Goal: Information Seeking & Learning: Check status

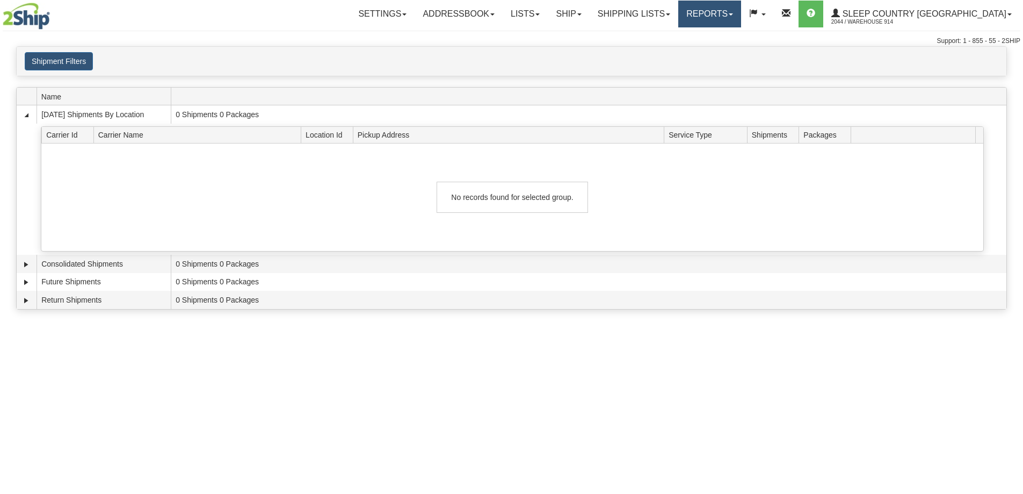
click at [741, 18] on link "Reports" at bounding box center [709, 14] width 63 height 27
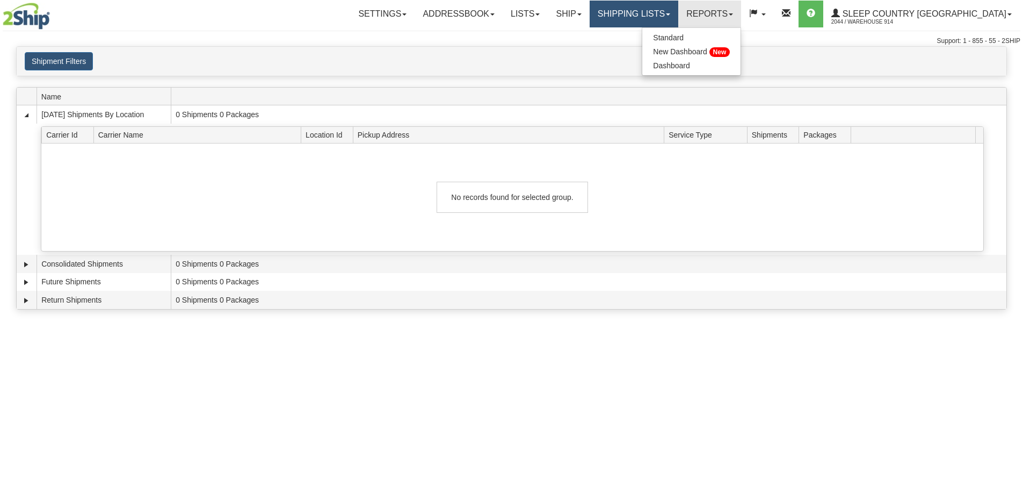
click at [678, 17] on link "Shipping lists" at bounding box center [634, 14] width 89 height 27
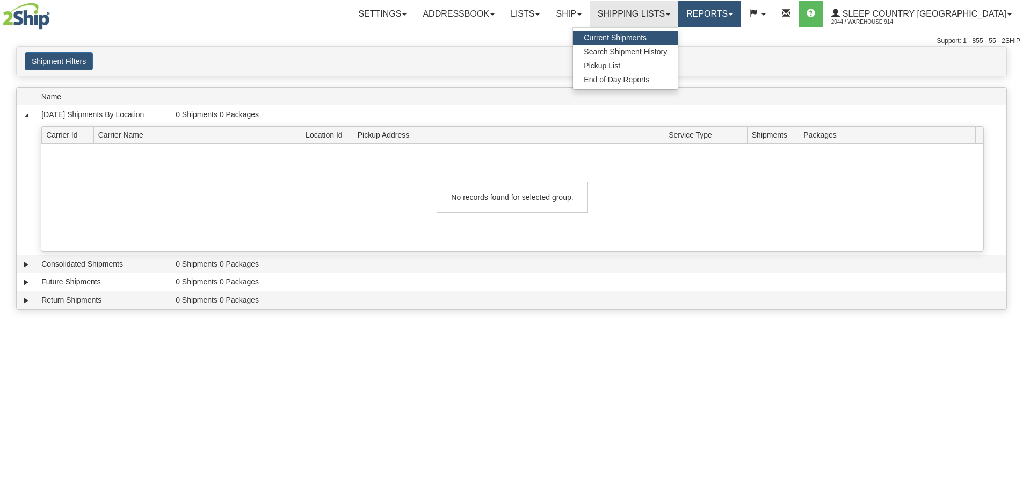
click at [741, 6] on link "Reports" at bounding box center [709, 14] width 63 height 27
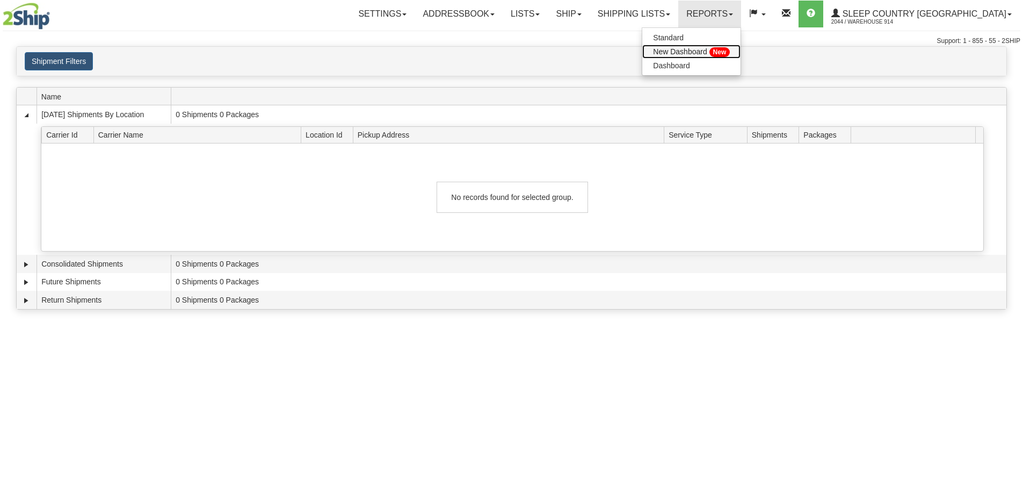
click at [719, 47] on link "New Dashboard New" at bounding box center [691, 52] width 98 height 14
click at [741, 17] on link "Reports" at bounding box center [709, 14] width 63 height 27
click at [690, 62] on span "Dashboard" at bounding box center [671, 65] width 37 height 9
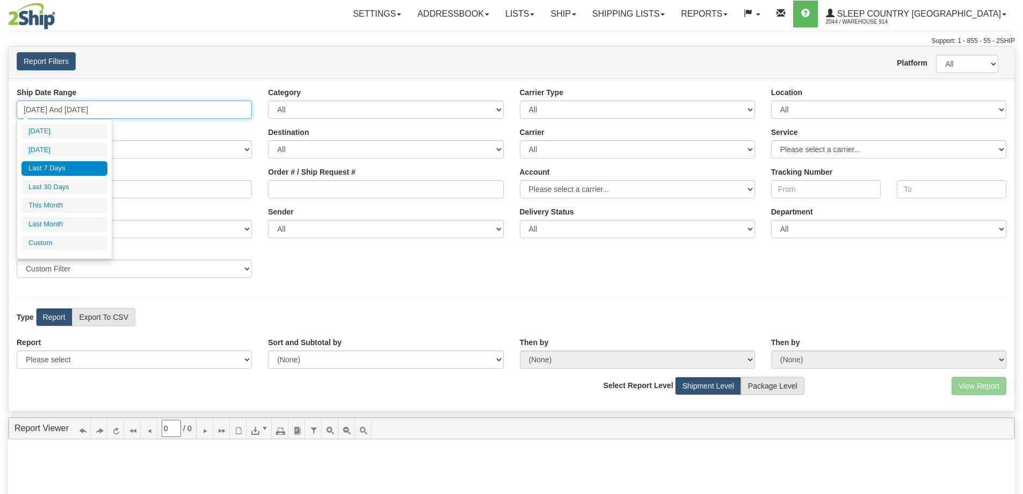
click at [132, 107] on input "[DATE] And [DATE]" at bounding box center [134, 109] width 235 height 18
click at [73, 208] on li "This Month" at bounding box center [64, 205] width 86 height 15
type input "08/01/2025 And 08/31/2025"
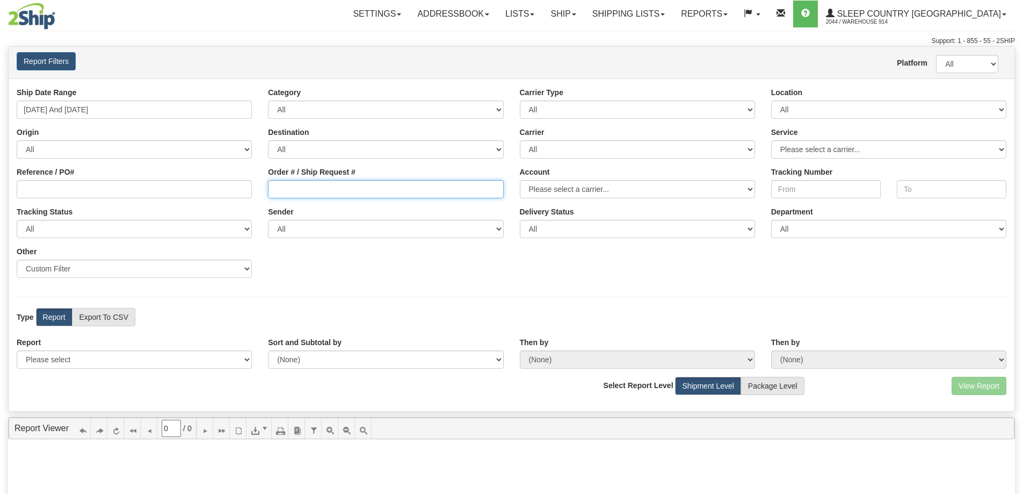
click at [298, 194] on input "Order # / Ship Request #" at bounding box center [385, 189] width 235 height 18
paste input "9000I012172"
type input "9000I012172"
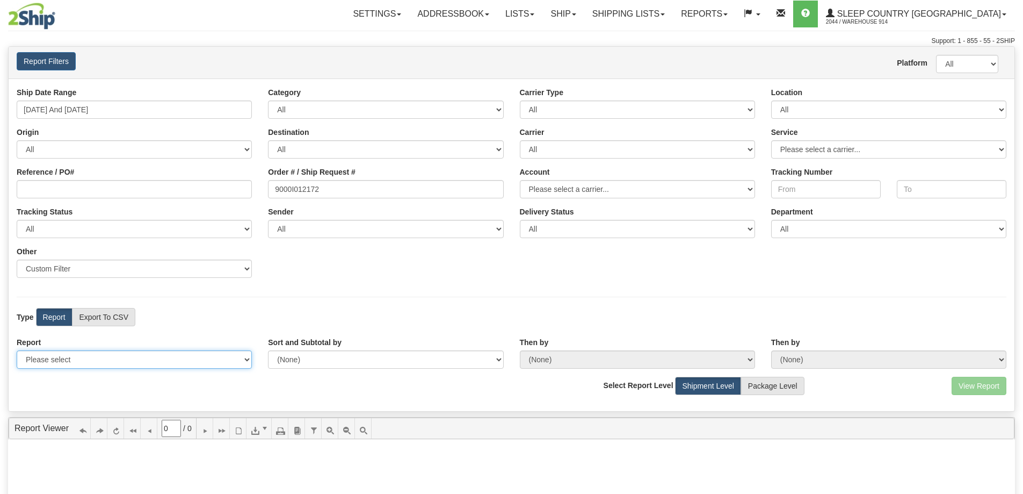
click at [151, 356] on select "Please select 1 Line Shipment Report Address Detail Basic Shipment Overview Can…" at bounding box center [134, 359] width 235 height 18
select select "Users\Contents Detail.trdx"
click at [17, 350] on select "Please select 1 Line Shipment Report Address Detail Basic Shipment Overview Can…" at bounding box center [134, 359] width 235 height 18
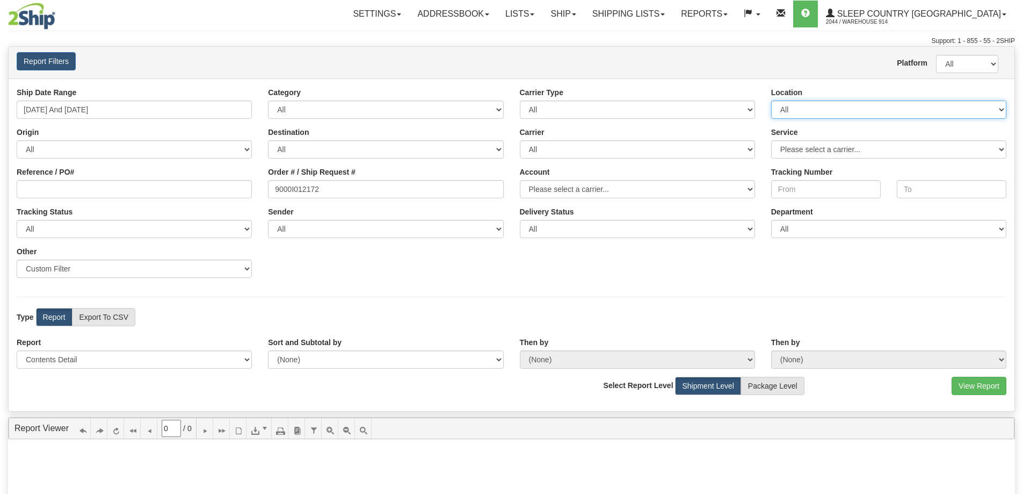
click at [847, 110] on select "All 9009 914 BEDDN CASPC END SLE ZINUC" at bounding box center [888, 109] width 235 height 18
select select "7603"
click at [771, 100] on select "All 9009 914 BEDDN CASPC END SLE ZINUC" at bounding box center [888, 109] width 235 height 18
click at [975, 393] on button "View Report" at bounding box center [979, 386] width 55 height 18
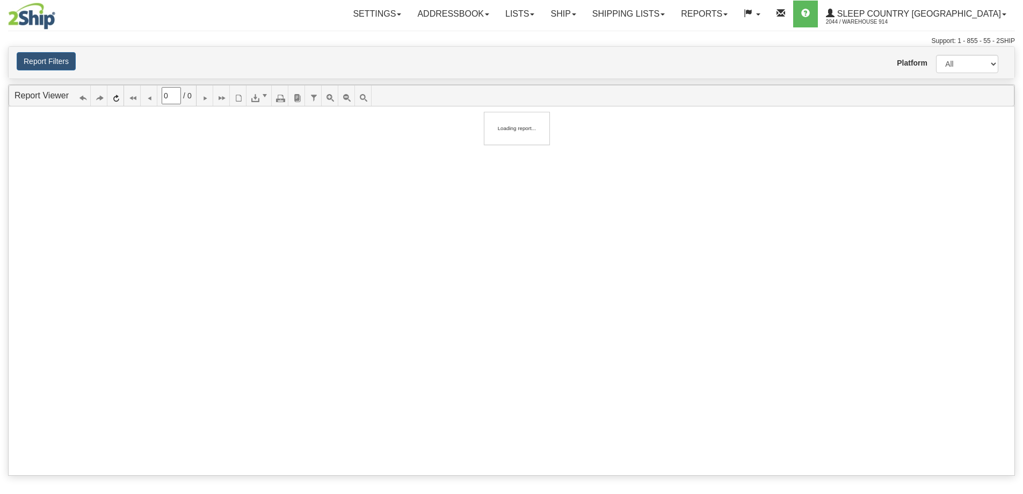
type input "1"
drag, startPoint x: 913, startPoint y: 221, endPoint x: 877, endPoint y: 216, distance: 36.4
click at [31, 18] on img at bounding box center [31, 16] width 47 height 27
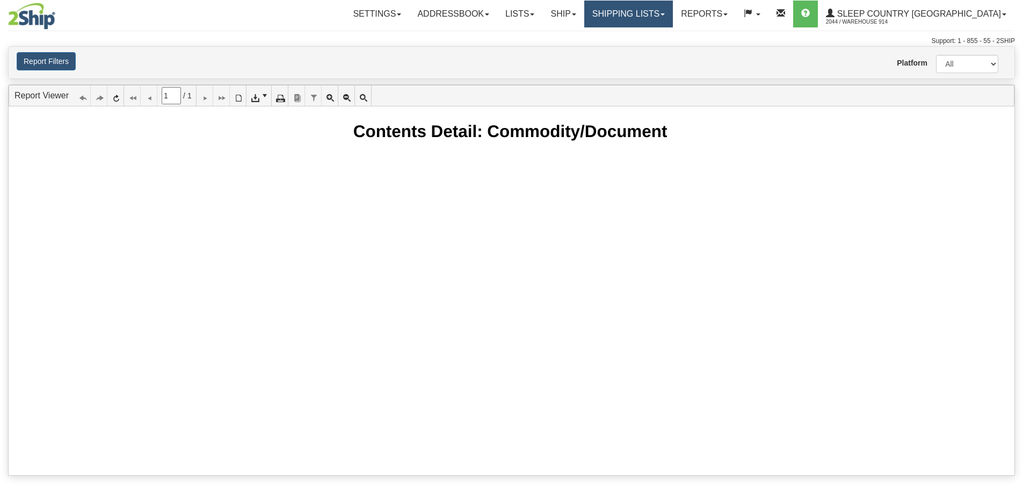
click at [673, 13] on link "Shipping lists" at bounding box center [628, 14] width 89 height 27
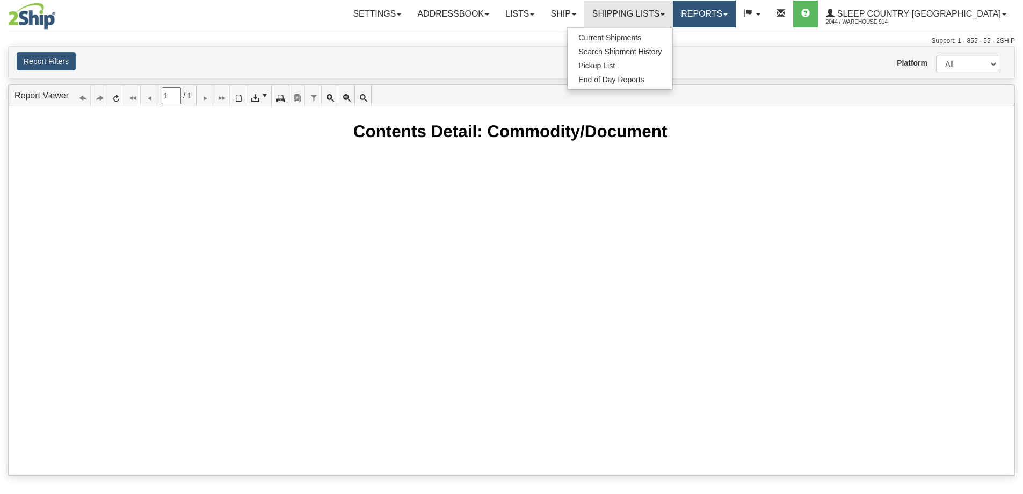
click at [736, 10] on link "Reports" at bounding box center [704, 14] width 63 height 27
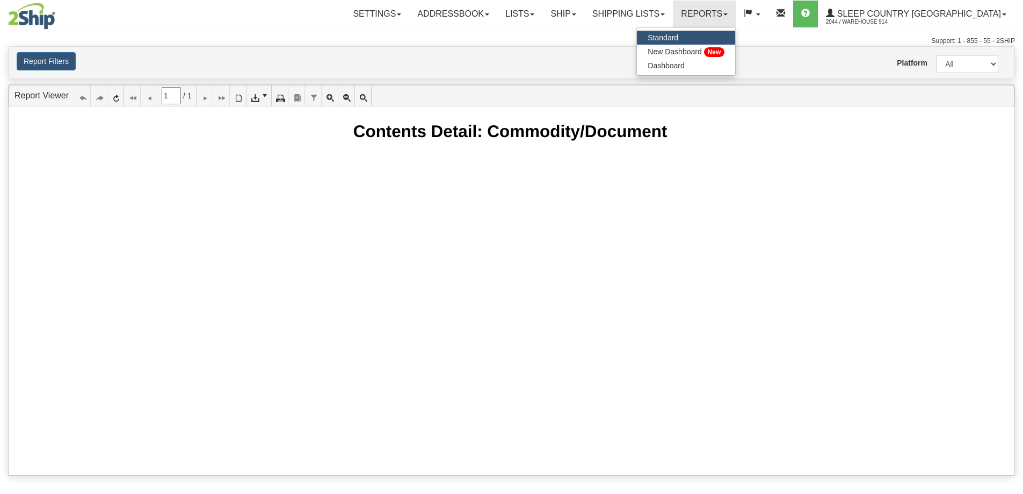
click at [678, 34] on span "Standard" at bounding box center [663, 37] width 31 height 9
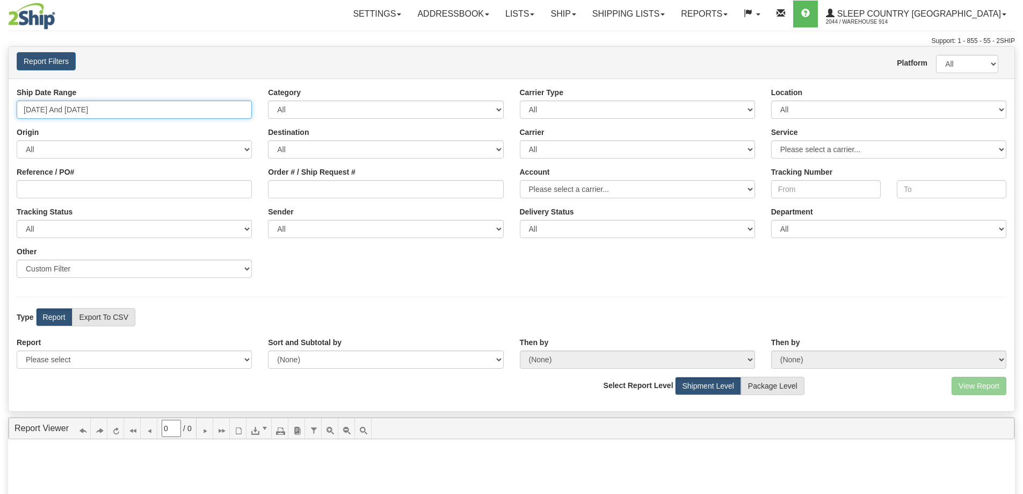
click at [100, 111] on input "[DATE] And [DATE]" at bounding box center [134, 109] width 235 height 18
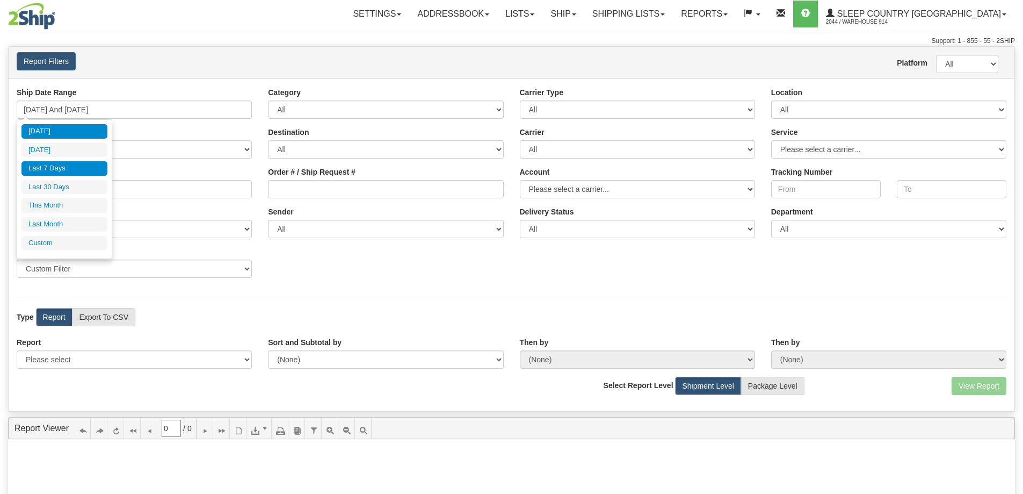
click at [55, 129] on li "[DATE]" at bounding box center [64, 131] width 86 height 15
type input "08/21/2025 And 08/21/2025"
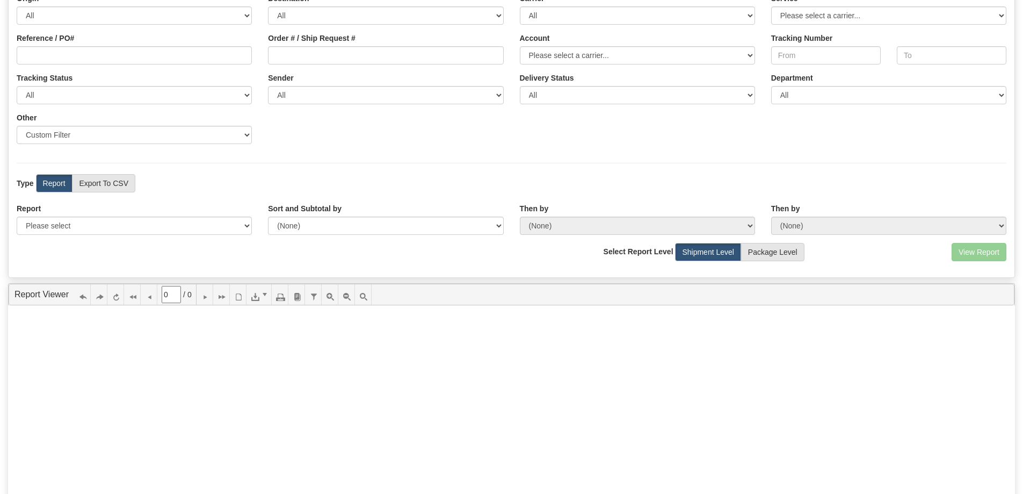
scroll to position [107, 0]
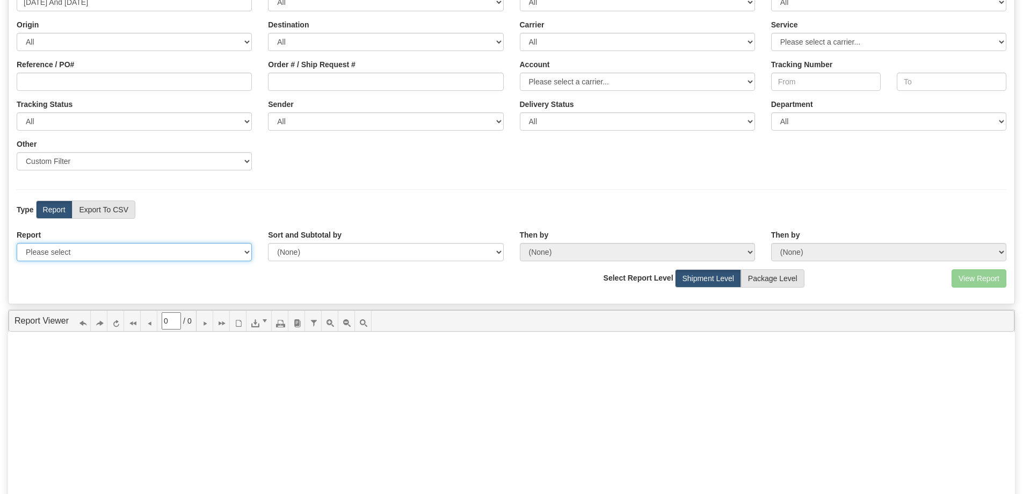
click at [112, 260] on select "Please select 1 Line Shipment Report Address Detail Basic Shipment Overview Can…" at bounding box center [134, 252] width 235 height 18
select select "Users\Contents Detail.trdx"
click at [17, 243] on select "Please select 1 Line Shipment Report Address Detail Basic Shipment Overview Can…" at bounding box center [134, 252] width 235 height 18
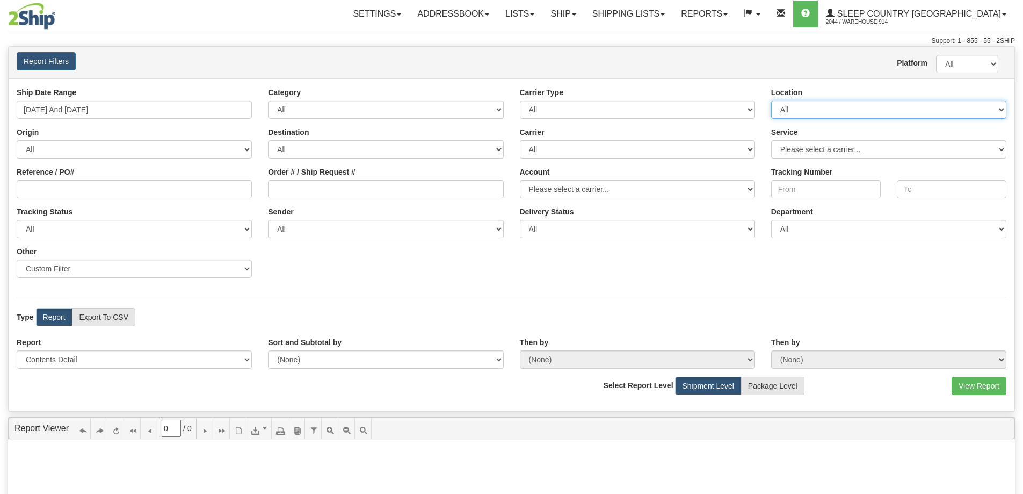
drag, startPoint x: 837, startPoint y: 102, endPoint x: 834, endPoint y: 111, distance: 9.7
click at [837, 102] on select "All 9009 914 BEDDN CASPC END SLE ZINUC" at bounding box center [888, 109] width 235 height 18
click at [810, 106] on select "All 9009 914 BEDDN CASPC END SLE ZINUC" at bounding box center [888, 109] width 235 height 18
select select "7603"
click at [771, 100] on select "All 9009 914 BEDDN CASPC END SLE ZINUC" at bounding box center [888, 109] width 235 height 18
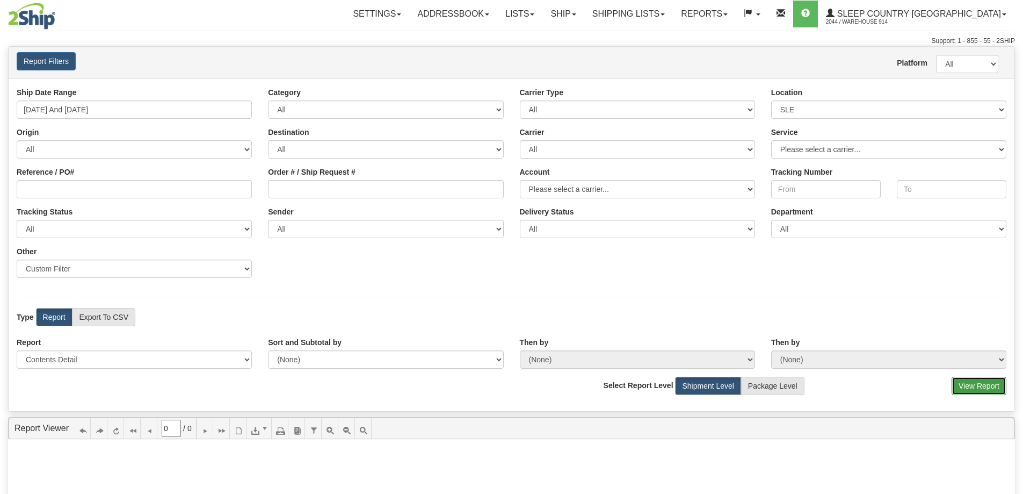
click at [961, 382] on button "View Report" at bounding box center [979, 386] width 55 height 18
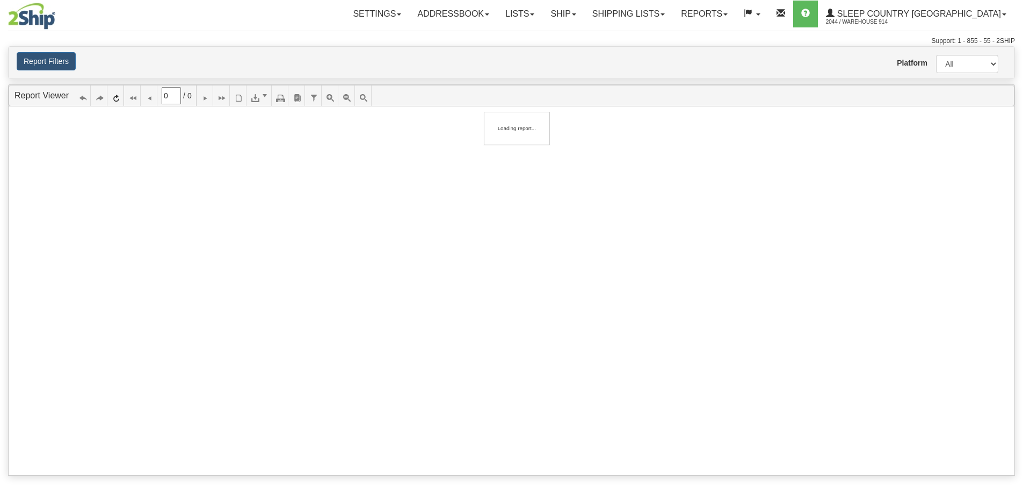
type input "1"
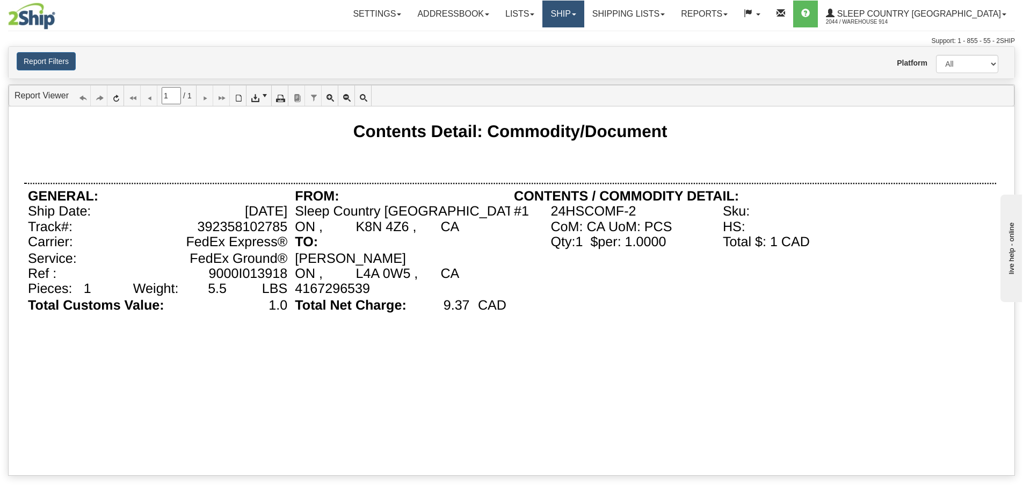
click at [584, 11] on link "Ship" at bounding box center [562, 14] width 41 height 27
click at [584, 56] on link "OnHold / Order Queue" at bounding box center [535, 52] width 97 height 14
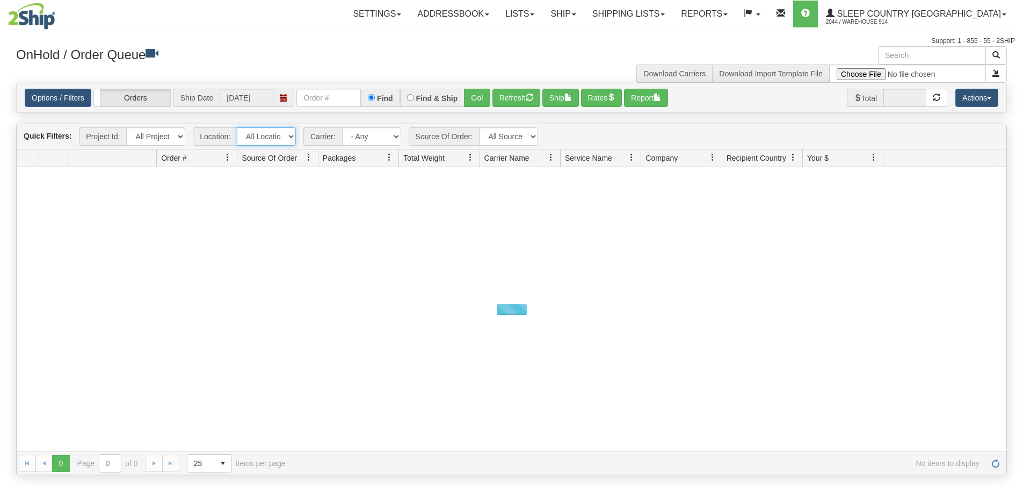
drag, startPoint x: 274, startPoint y: 136, endPoint x: 274, endPoint y: 143, distance: 7.0
click at [274, 136] on select "All Locations 914 9009 CASPC END SLE BEDDN ZINUC" at bounding box center [266, 136] width 59 height 18
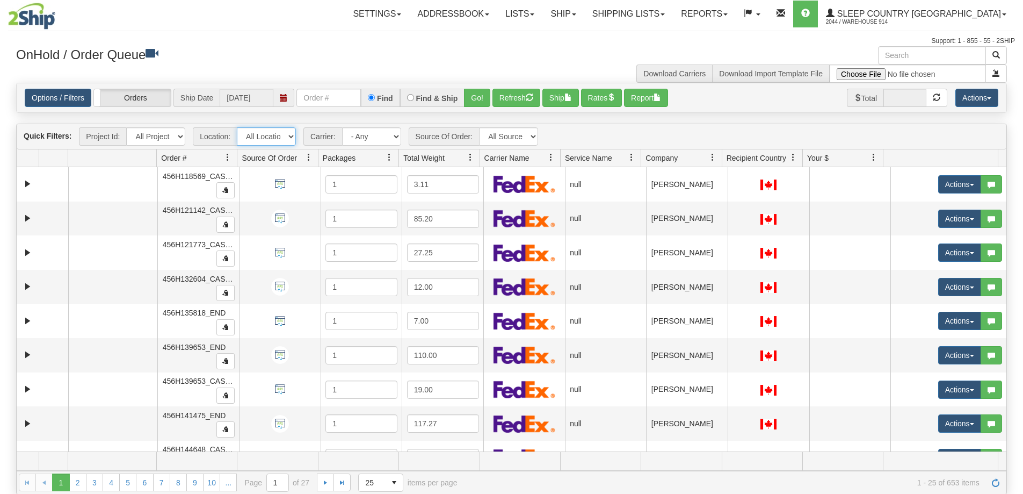
select select "7603"
click at [237, 127] on select "All Locations 914 9009 CASPC END SLE BEDDN ZINUC" at bounding box center [266, 136] width 59 height 18
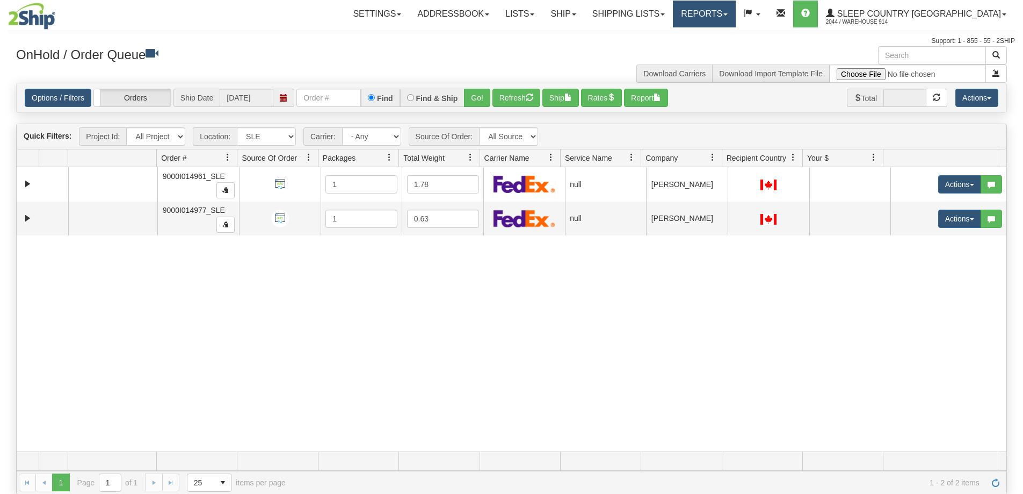
click at [736, 12] on link "Reports" at bounding box center [704, 14] width 63 height 27
click at [678, 41] on span "Standard" at bounding box center [663, 37] width 31 height 9
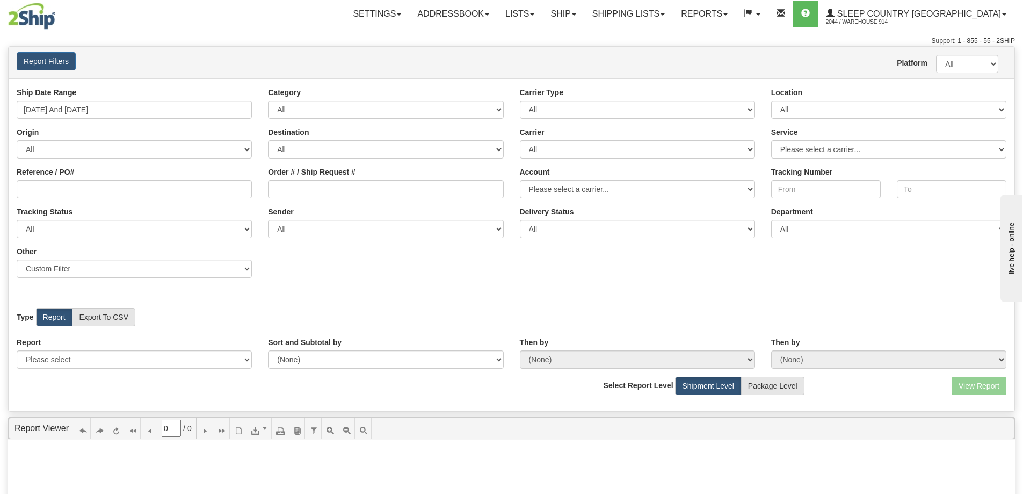
scroll to position [54, 0]
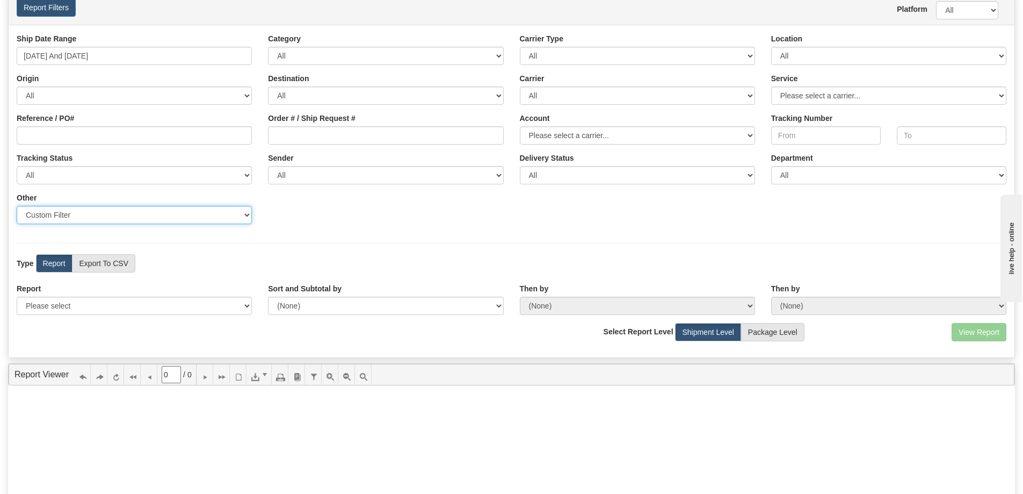
click at [117, 219] on select "Sender Company Sender Contact Sender Country Sender State Sender City Sender Zi…" at bounding box center [134, 215] width 235 height 18
click at [258, 227] on div "Ship Date Range [DATE] And [DATE] Category All Inbound Outbound Carrier Type Al…" at bounding box center [512, 132] width 1006 height 199
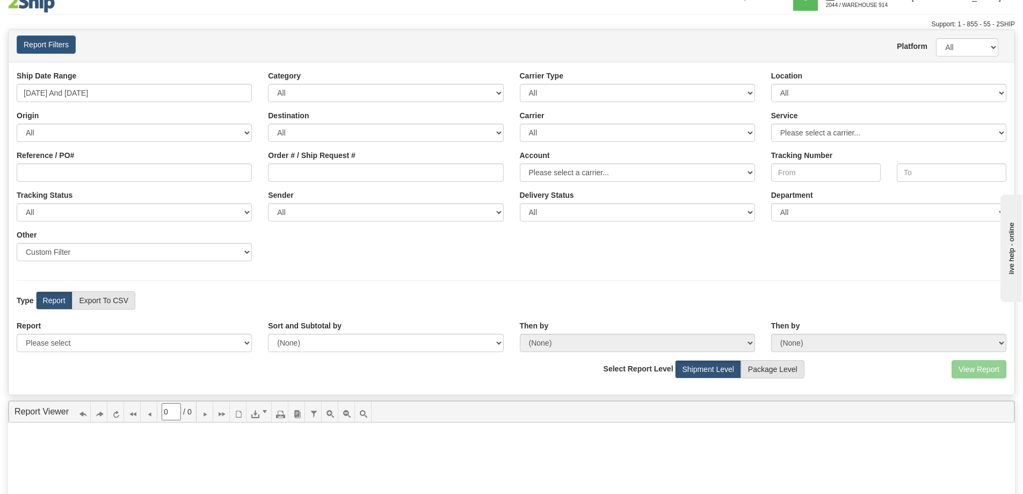
scroll to position [0, 0]
